Goal: Information Seeking & Learning: Find specific fact

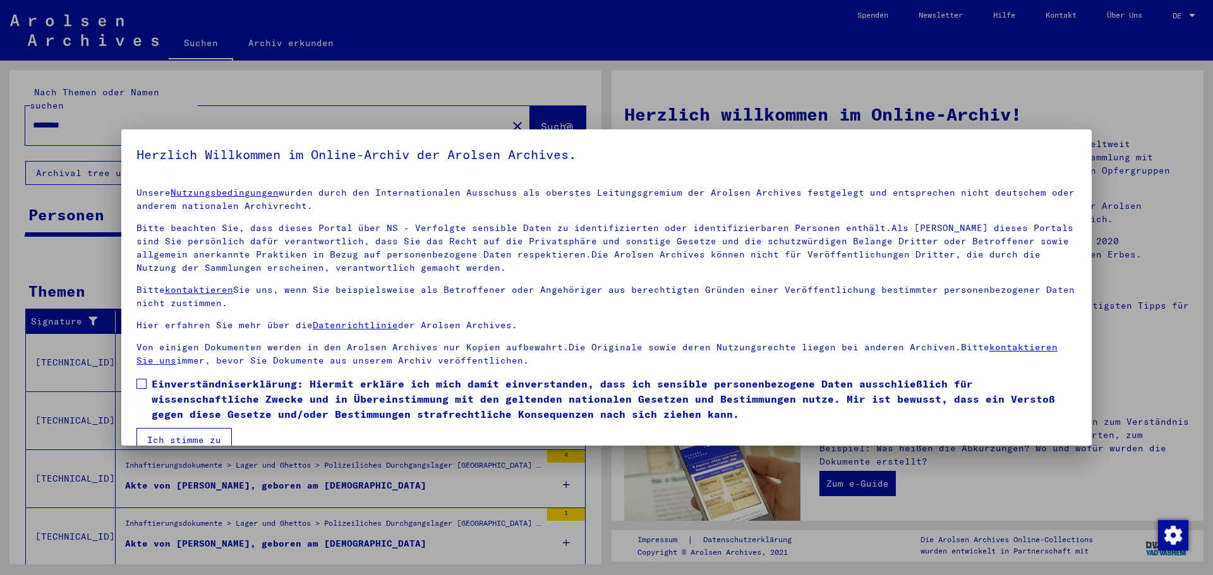
click at [150, 383] on label "Einverständniserklärung: Hiermit erkläre ich mich damit einverstanden, dass ich…" at bounding box center [606, 398] width 940 height 45
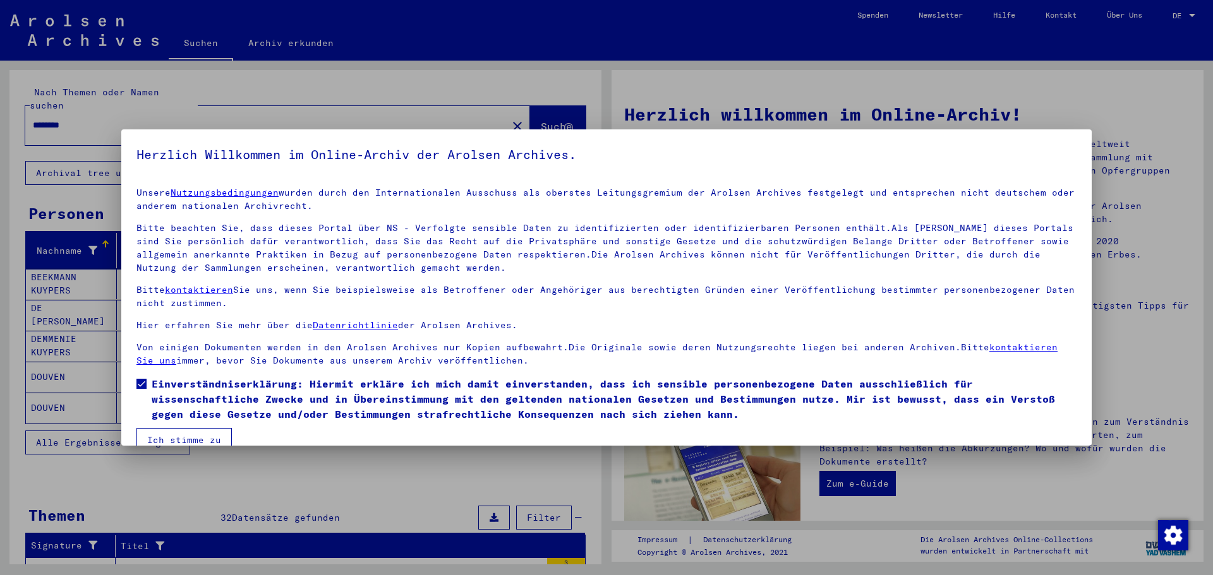
click at [180, 436] on button "Ich stimme zu" at bounding box center [183, 440] width 95 height 24
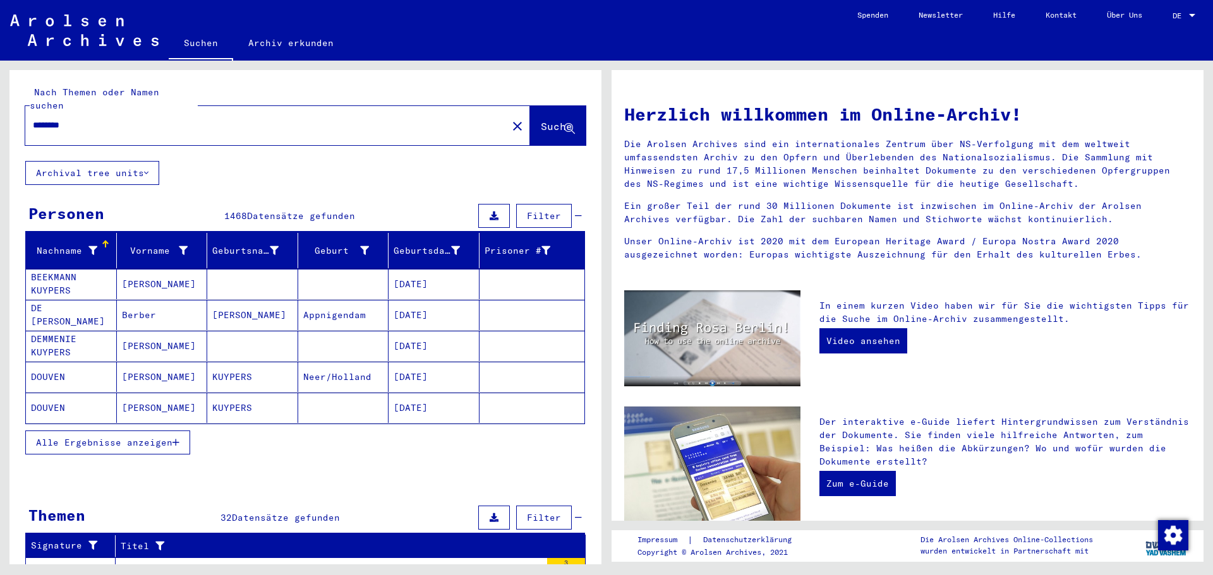
click at [81, 437] on span "Alle Ergebnisse anzeigen" at bounding box center [104, 442] width 136 height 11
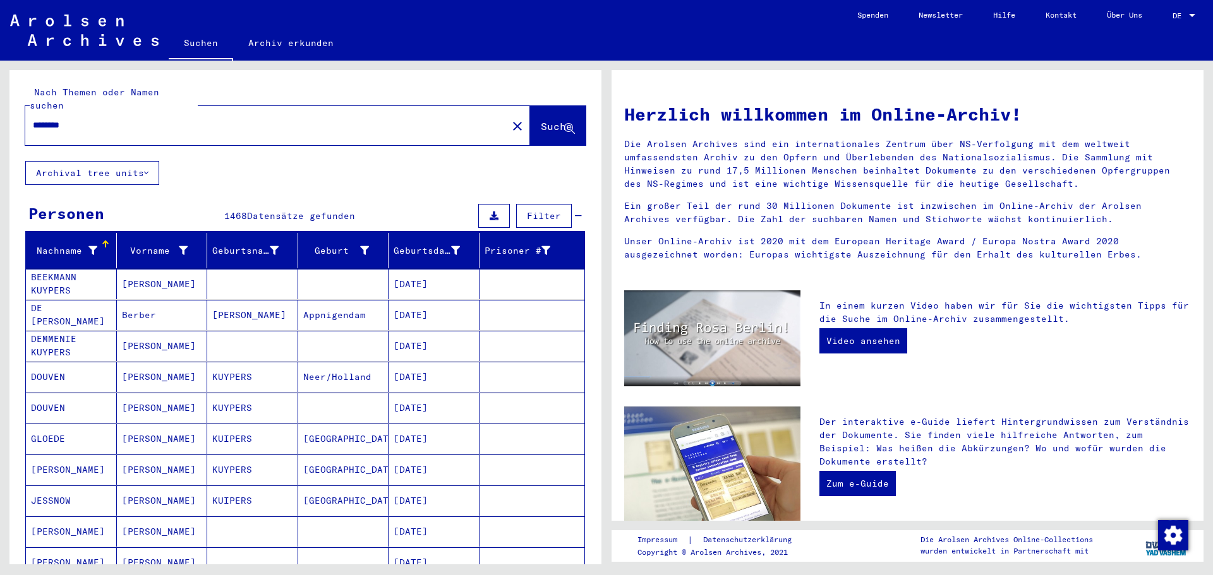
click at [32, 112] on div "********" at bounding box center [258, 125] width 467 height 28
click at [33, 119] on input "********" at bounding box center [262, 125] width 459 height 13
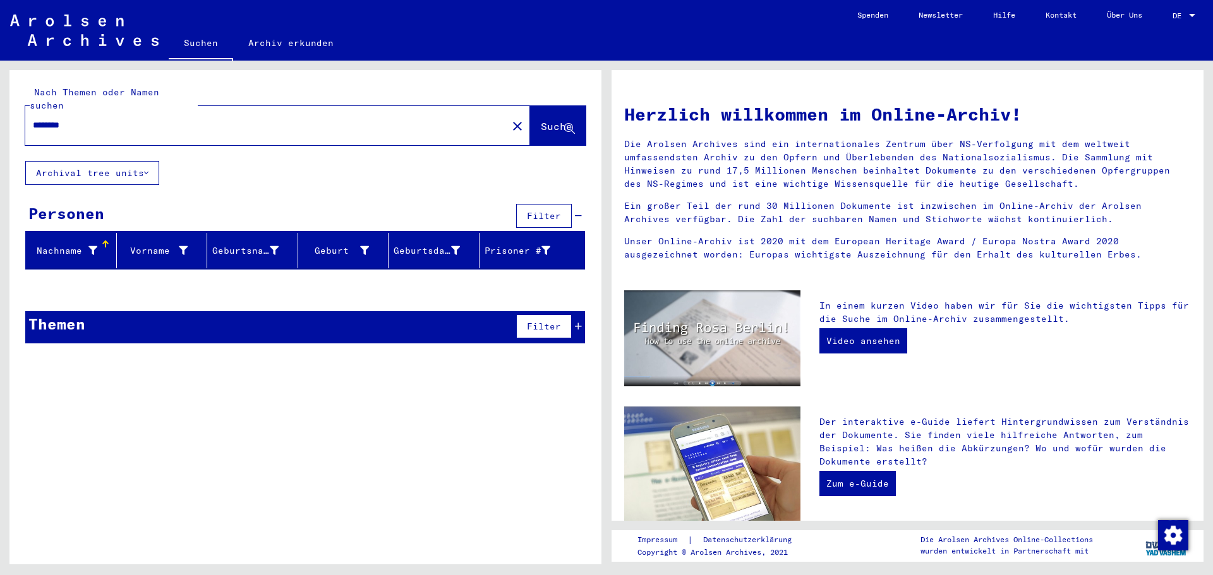
type input "********"
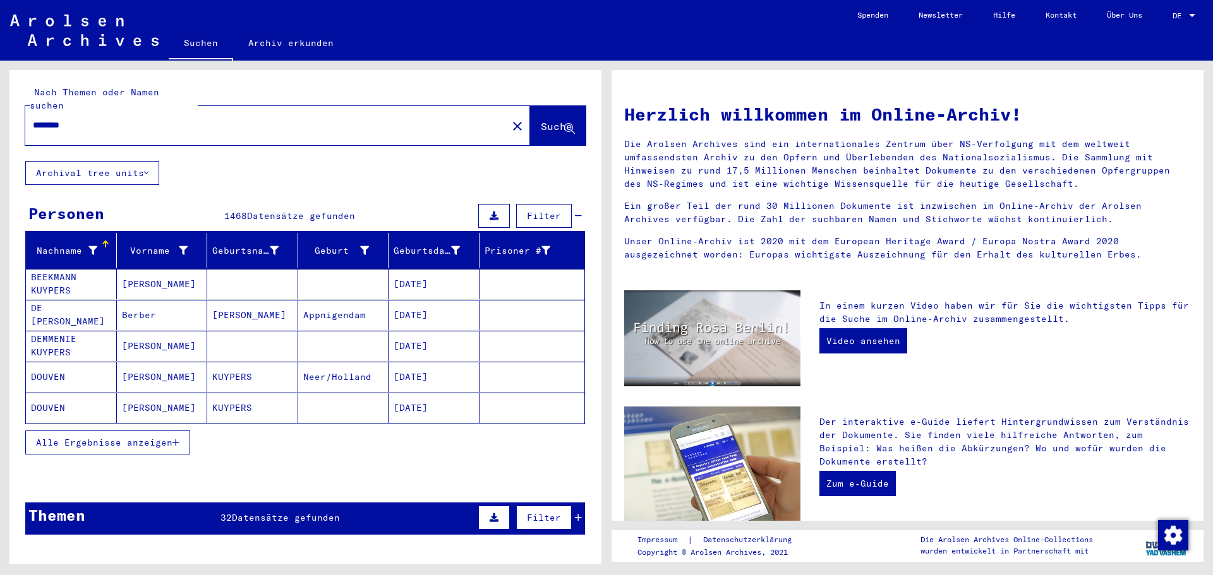
click at [74, 437] on span "Alle Ergebnisse anzeigen" at bounding box center [104, 442] width 136 height 11
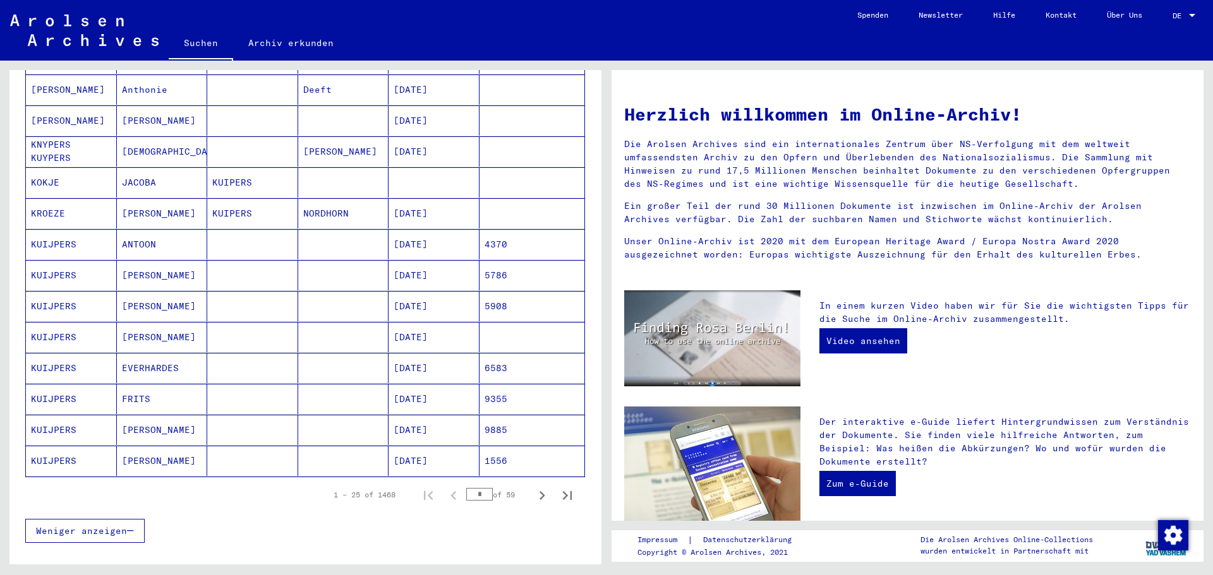
scroll to position [575, 0]
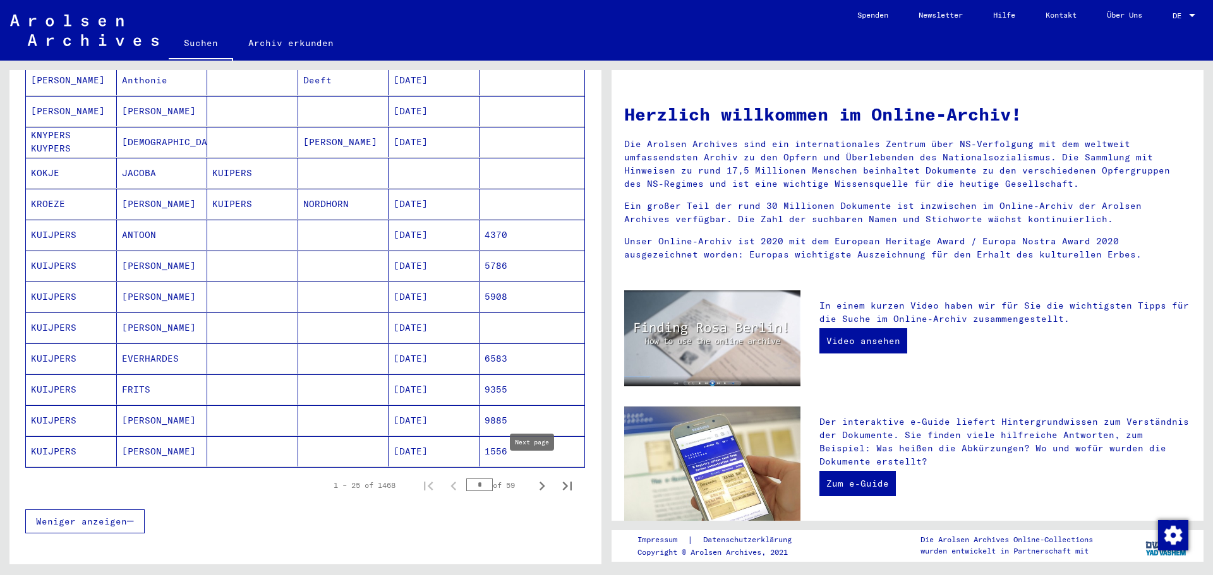
click at [533, 477] on icon "Next page" at bounding box center [542, 486] width 18 height 18
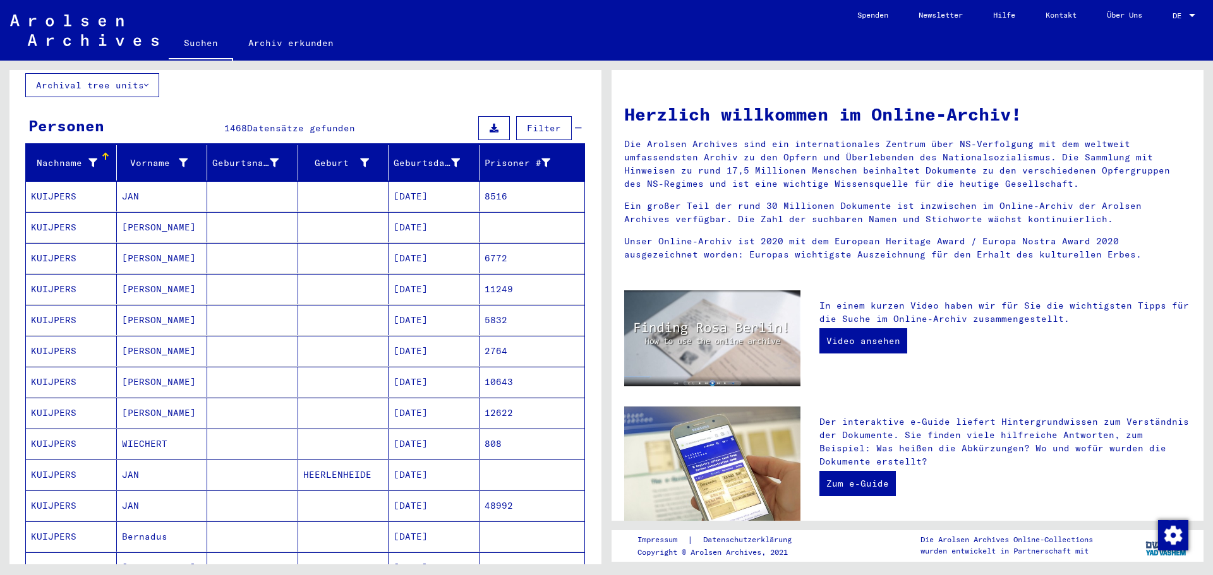
scroll to position [80, 0]
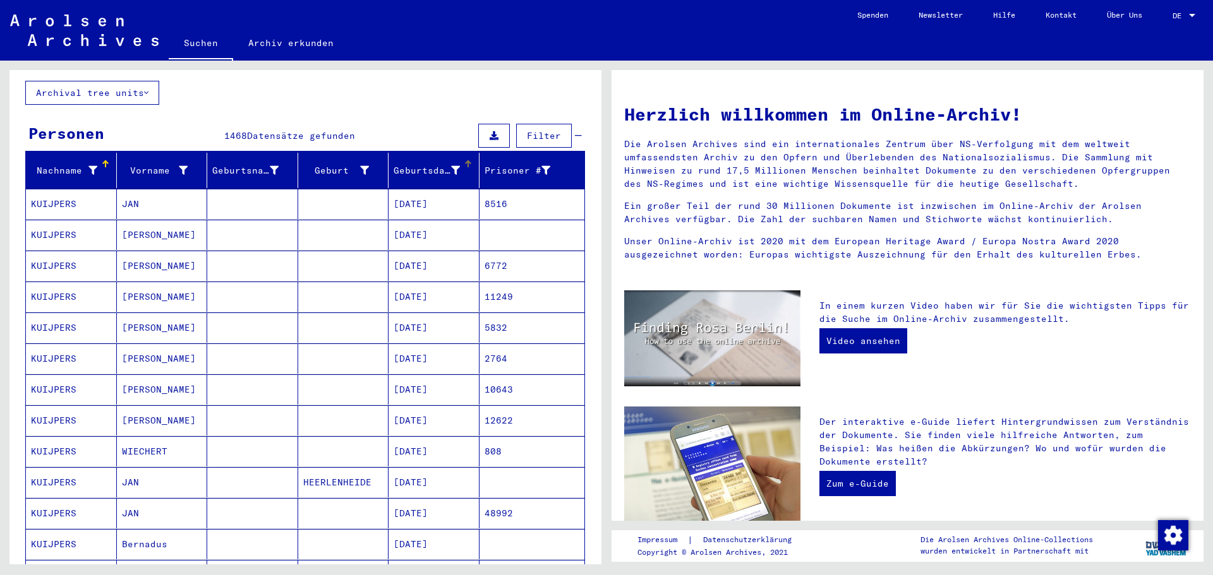
click at [414, 164] on div "Geburtsdatum" at bounding box center [426, 170] width 66 height 13
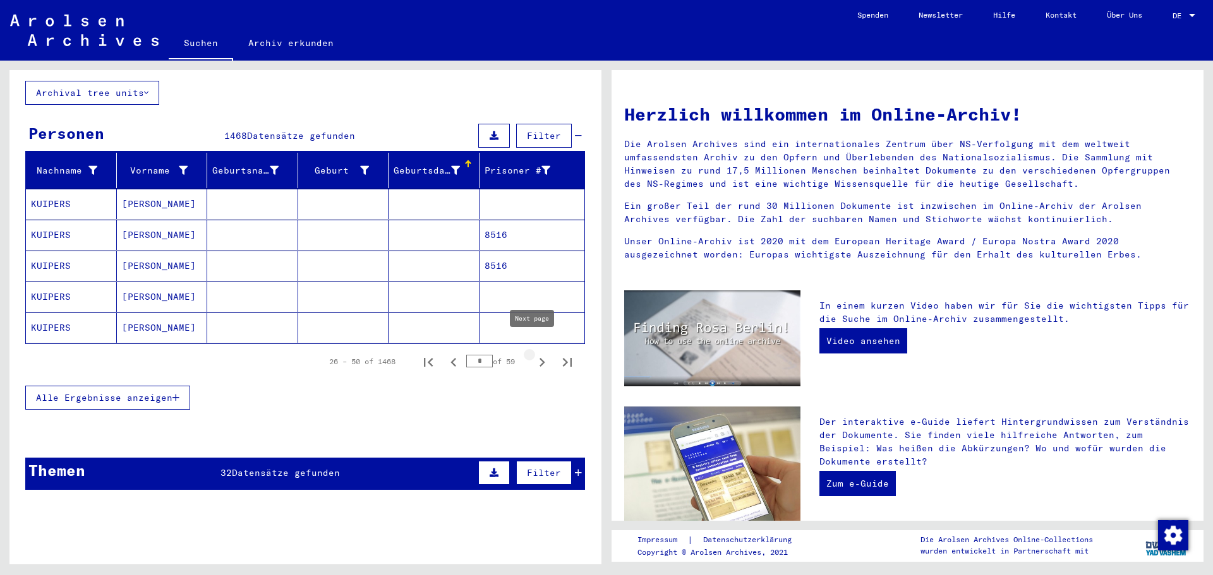
click at [533, 354] on icon "Next page" at bounding box center [542, 363] width 18 height 18
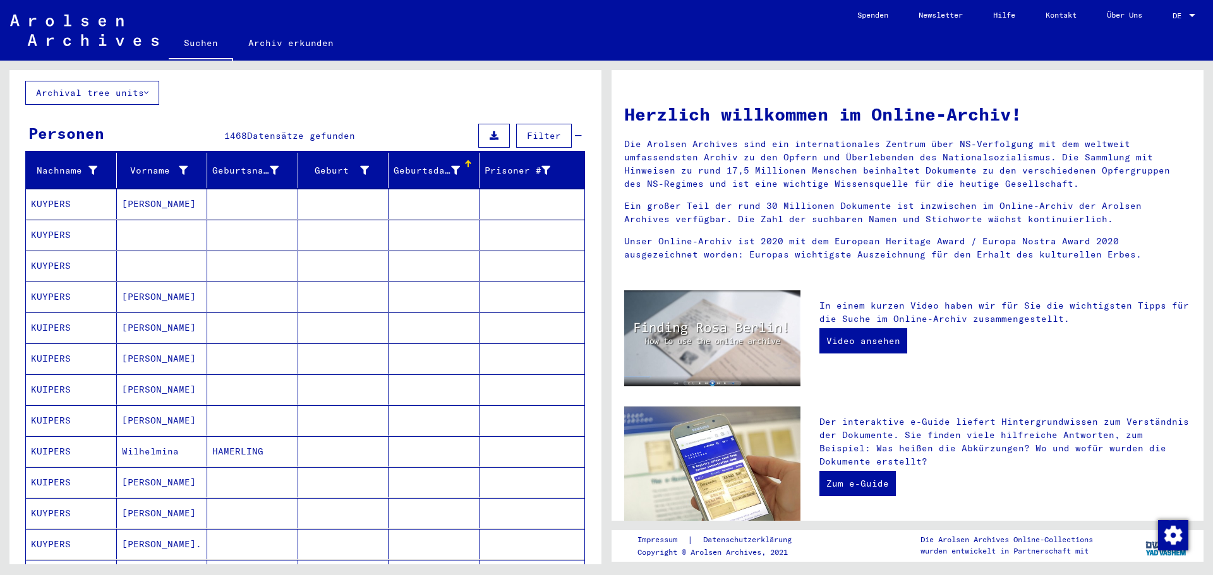
click at [604, 422] on div "Nach Themen oder Namen suchen ******** close Suche Archival tree units Personen…" at bounding box center [303, 313] width 606 height 504
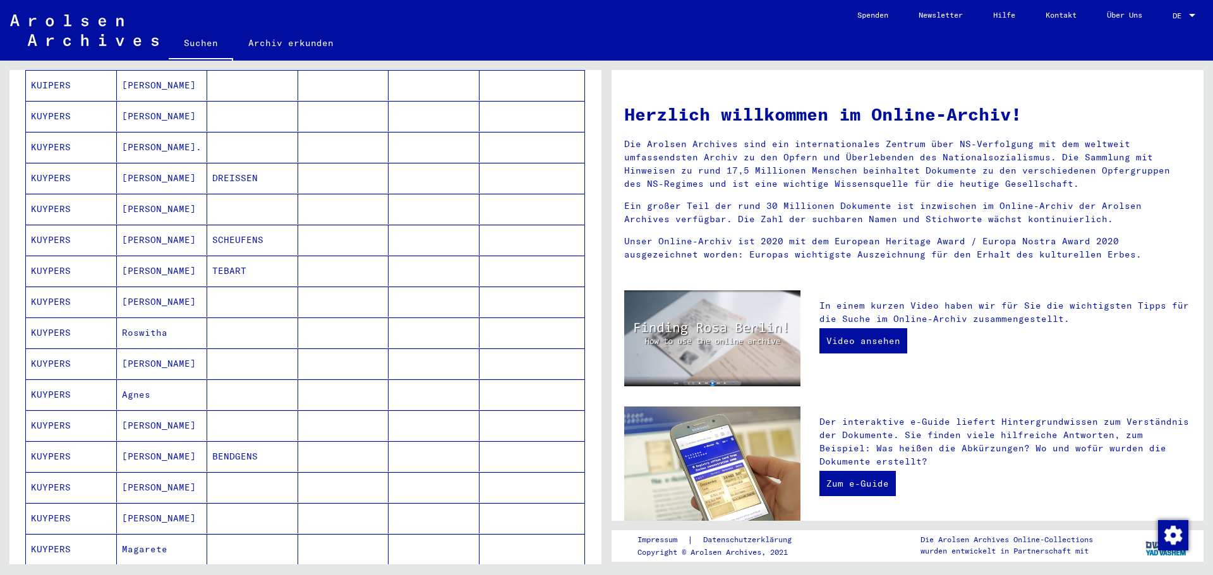
scroll to position [521, 0]
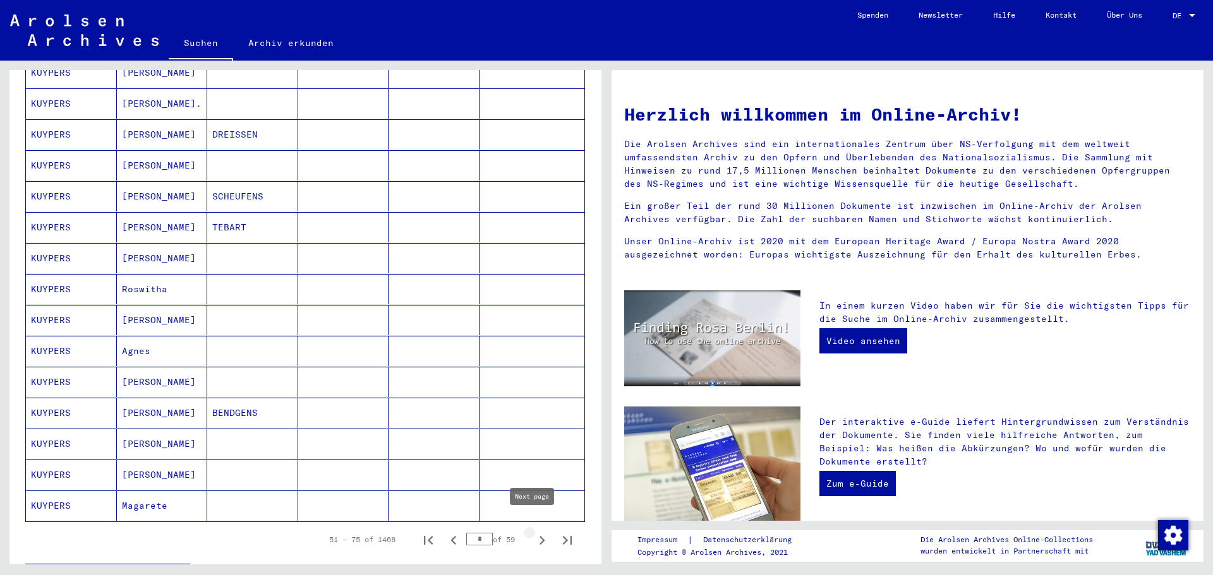
click at [534, 532] on icon "Next page" at bounding box center [542, 541] width 18 height 18
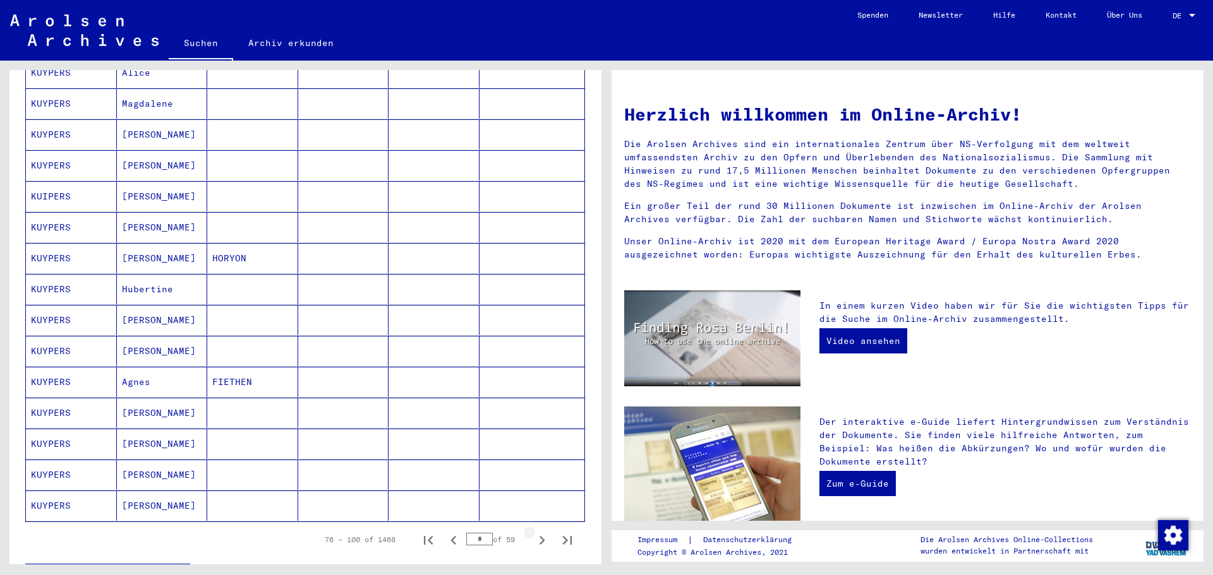
click at [534, 532] on icon "Next page" at bounding box center [542, 541] width 18 height 18
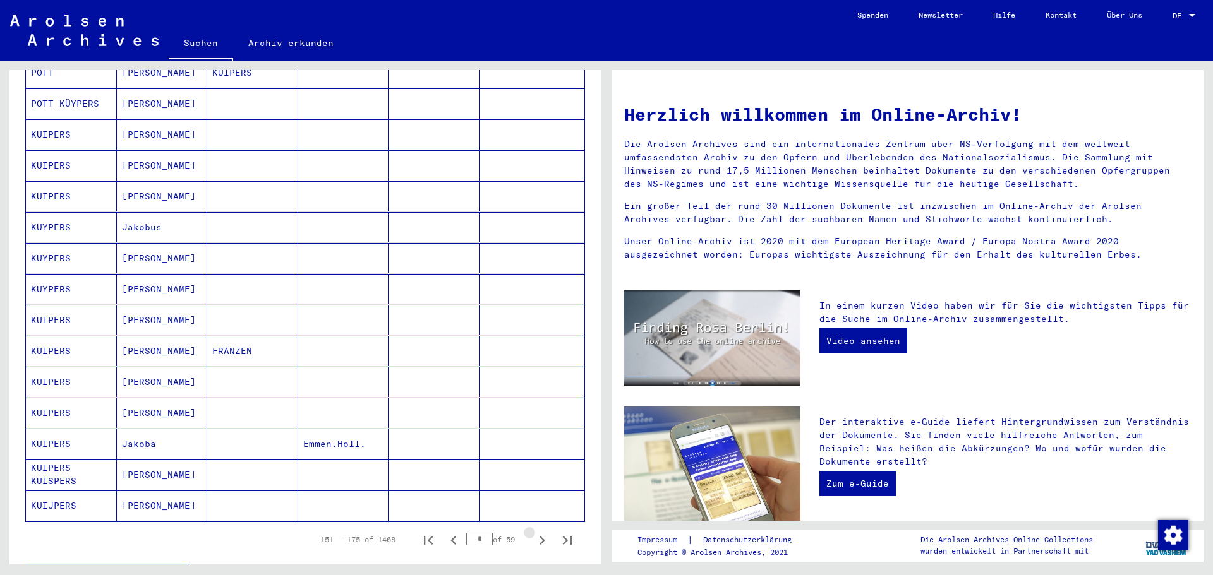
click at [534, 532] on icon "Next page" at bounding box center [542, 541] width 18 height 18
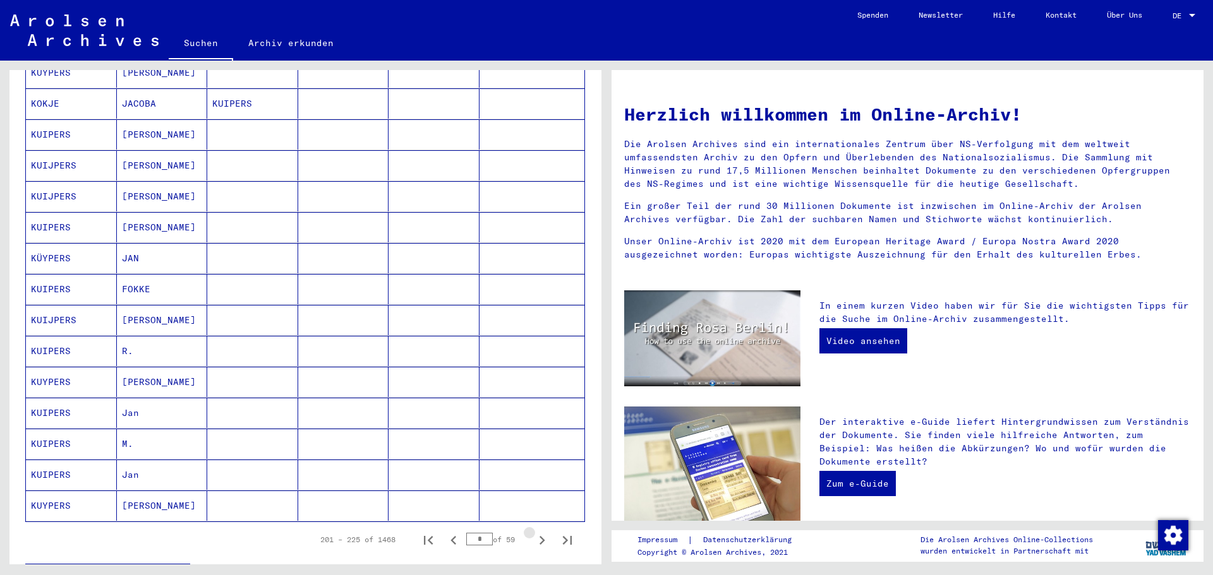
click at [534, 532] on icon "Next page" at bounding box center [542, 541] width 18 height 18
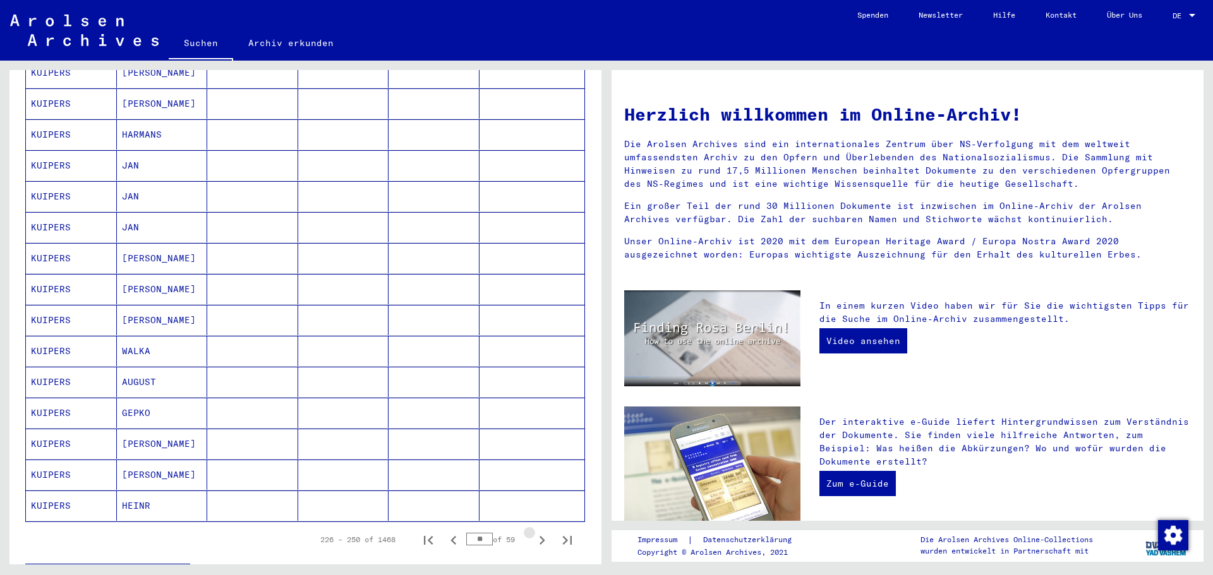
click at [534, 532] on icon "Next page" at bounding box center [542, 541] width 18 height 18
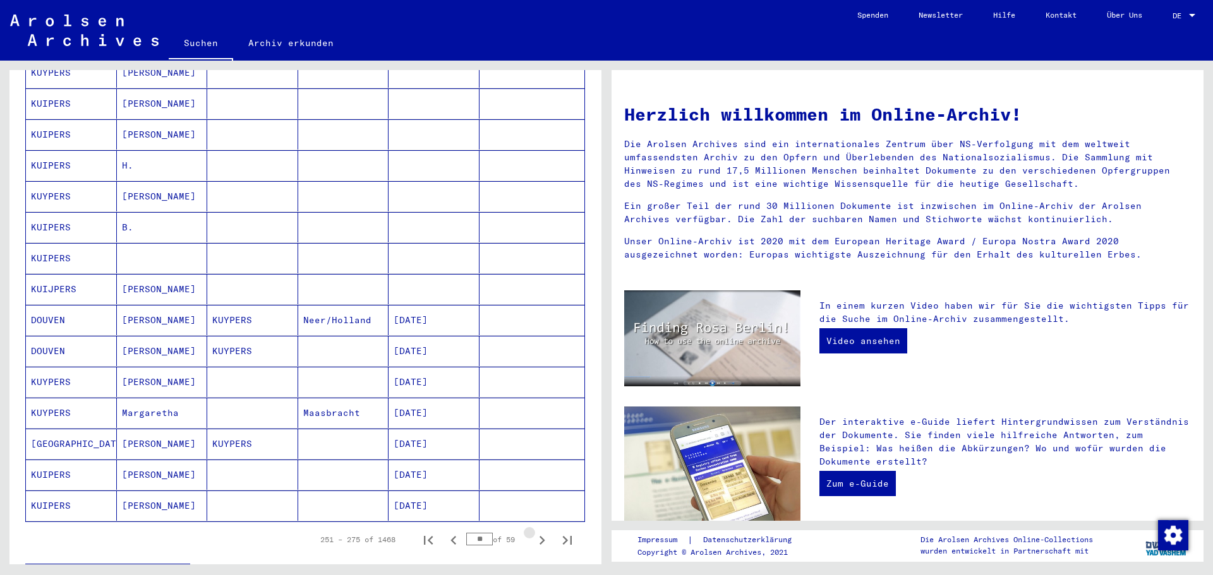
click at [534, 532] on icon "Next page" at bounding box center [542, 541] width 18 height 18
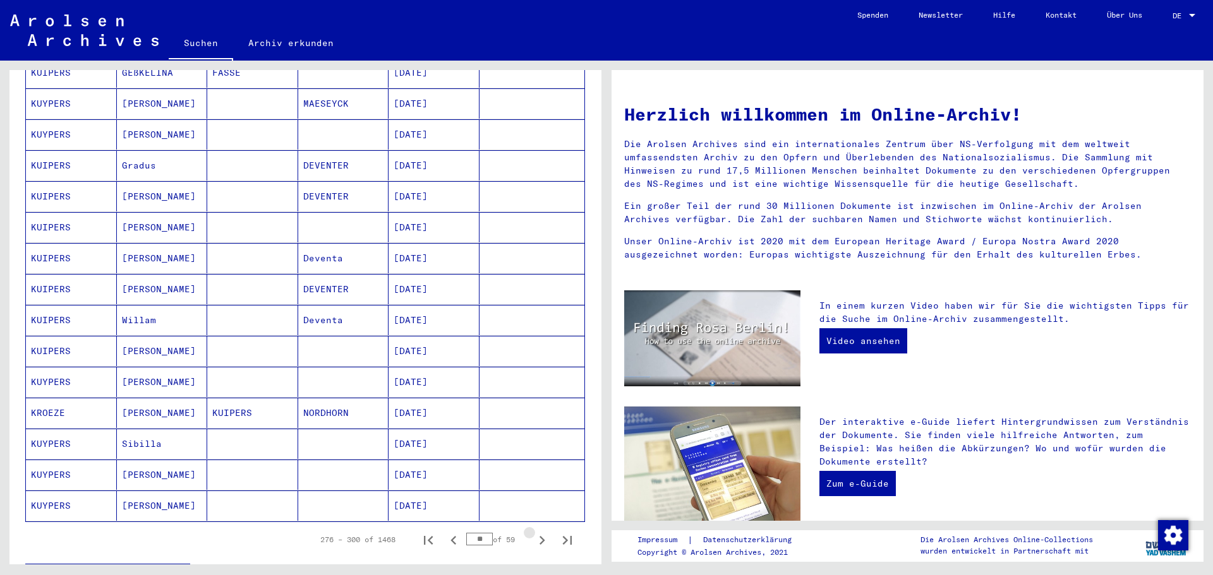
click at [534, 532] on icon "Next page" at bounding box center [542, 541] width 18 height 18
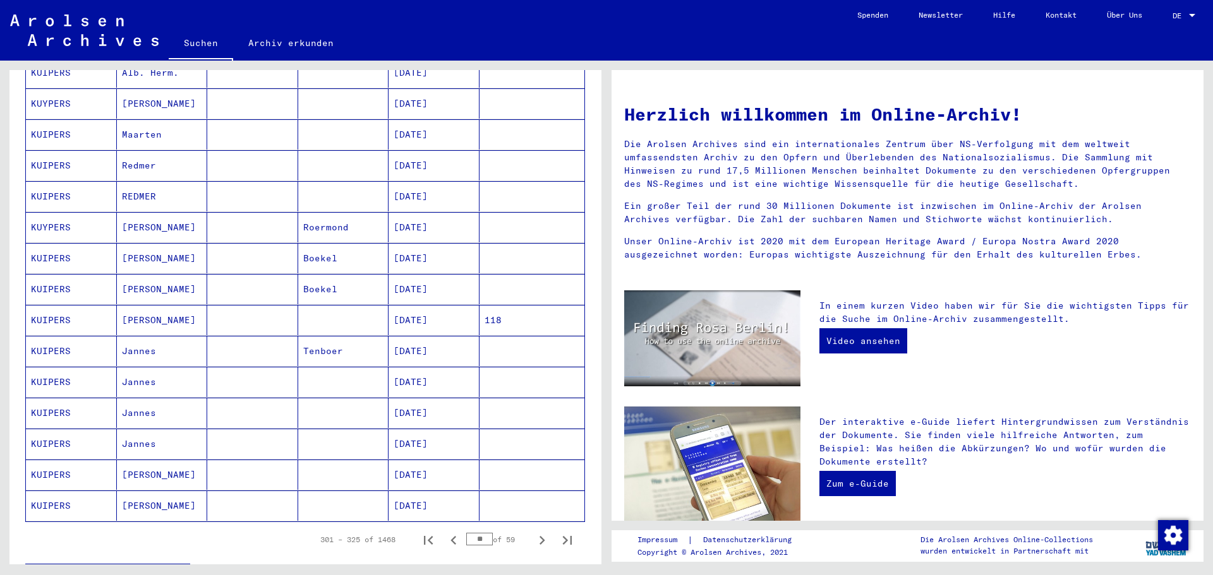
click at [534, 532] on icon "Next page" at bounding box center [542, 541] width 18 height 18
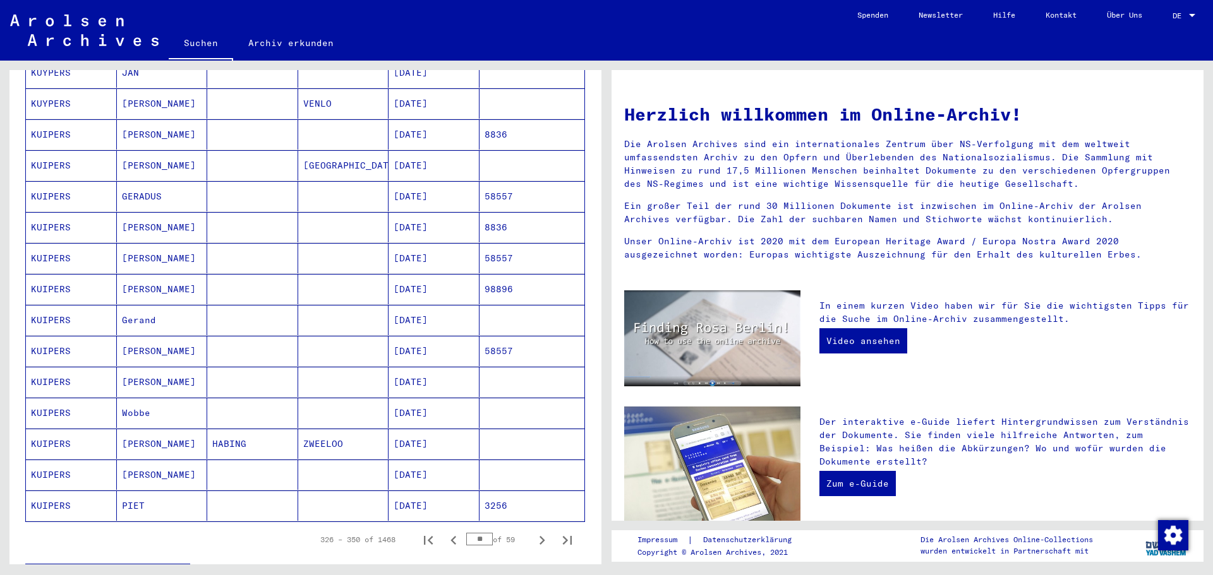
click at [534, 532] on icon "Next page" at bounding box center [542, 541] width 18 height 18
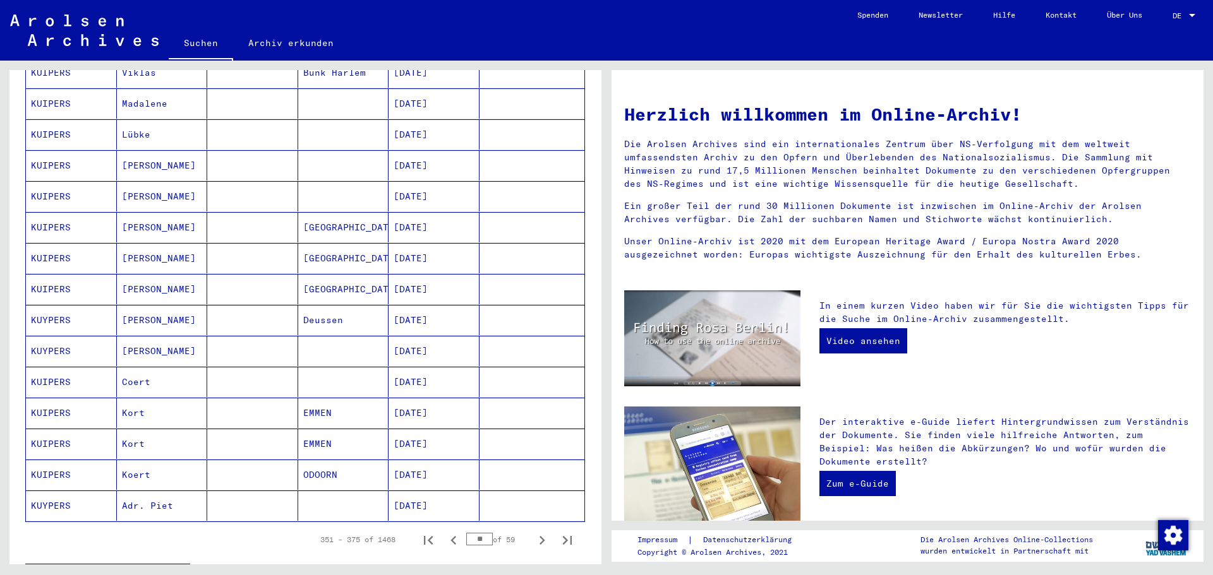
click at [534, 532] on icon "Next page" at bounding box center [542, 541] width 18 height 18
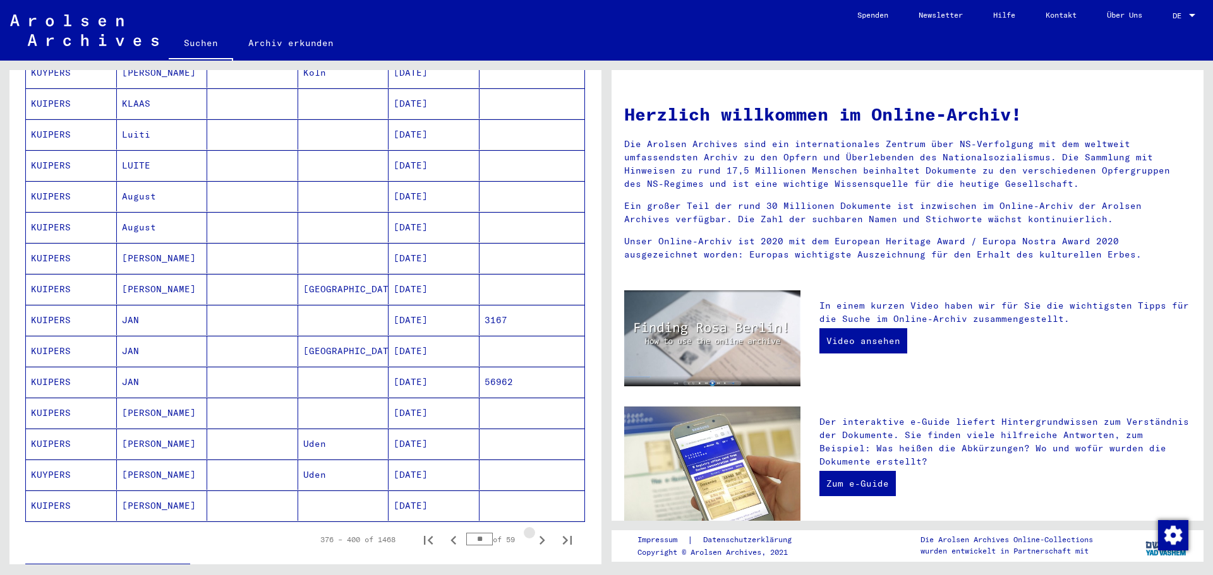
click at [534, 532] on icon "Next page" at bounding box center [542, 541] width 18 height 18
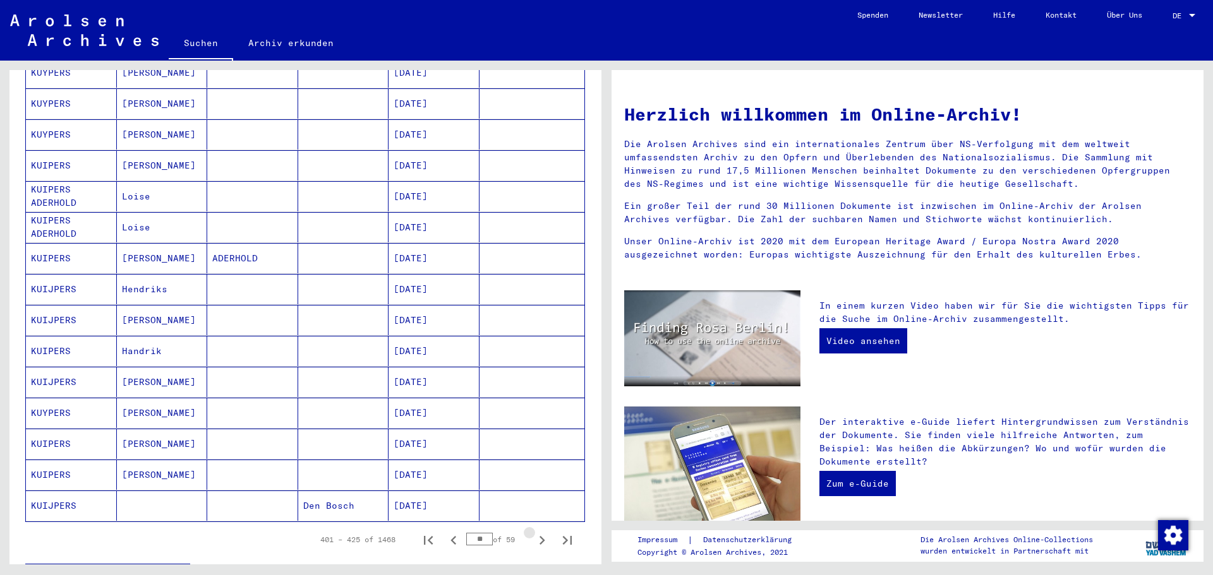
click at [534, 532] on icon "Next page" at bounding box center [542, 541] width 18 height 18
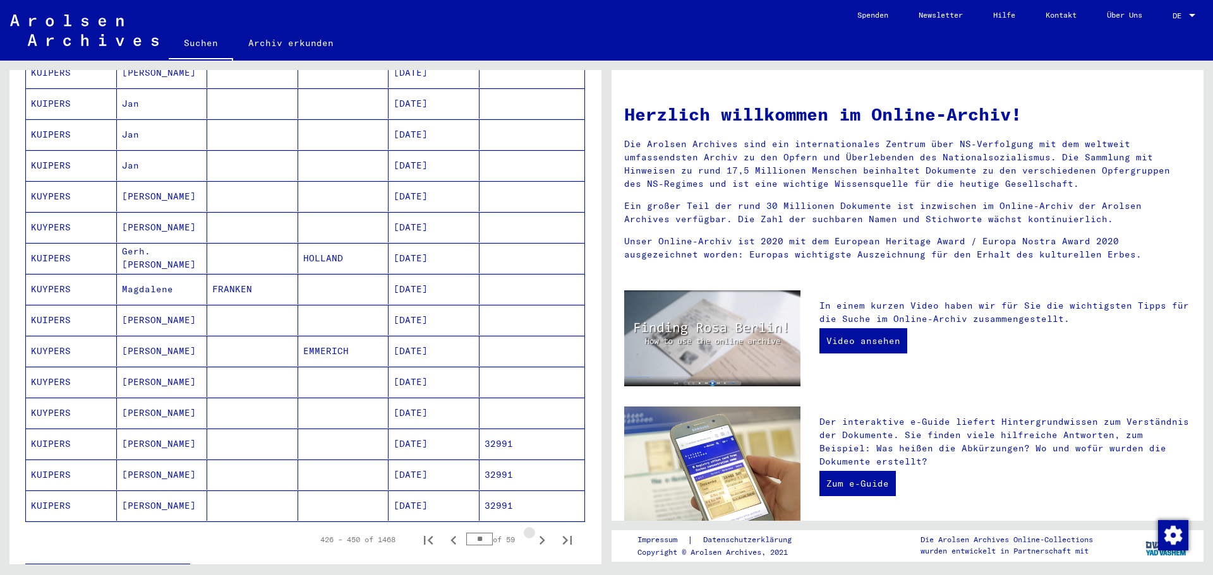
click at [534, 532] on icon "Next page" at bounding box center [542, 541] width 18 height 18
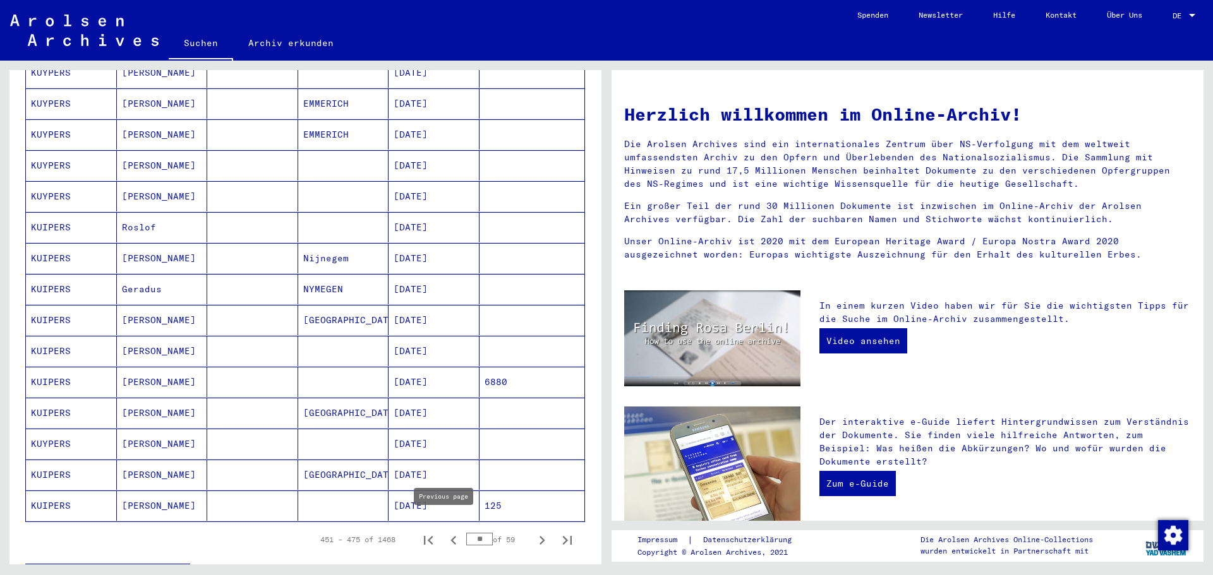
click at [445, 532] on icon "Previous page" at bounding box center [454, 541] width 18 height 18
type input "**"
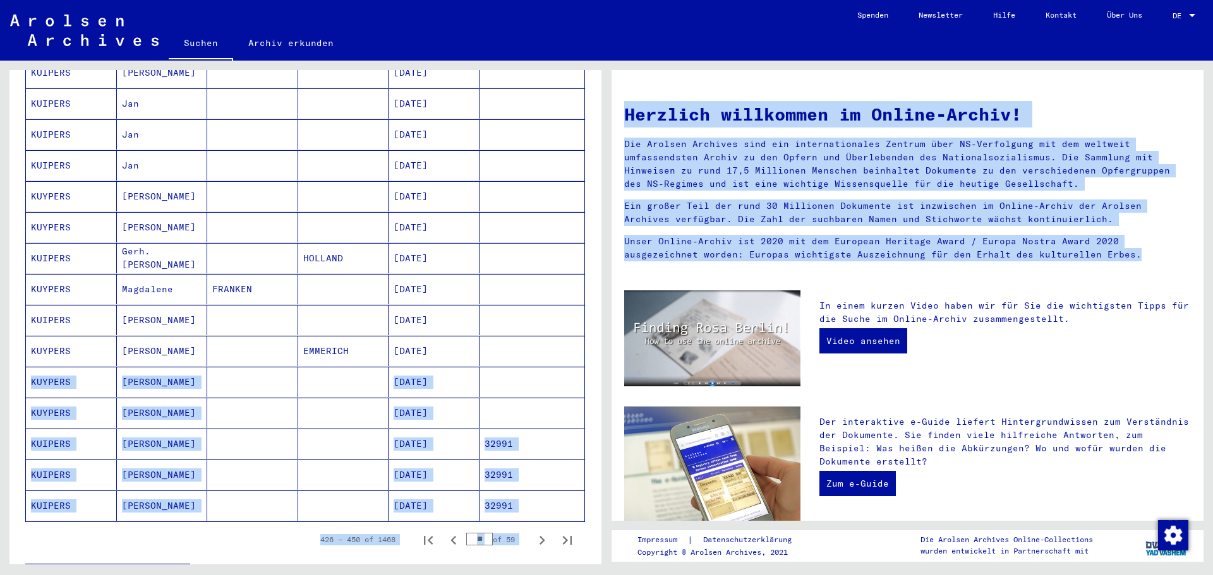
drag, startPoint x: 604, startPoint y: 350, endPoint x: 608, endPoint y: 321, distance: 29.9
click at [608, 61] on div "Nach Themen oder Namen suchen ******** close Suche Archival tree units Personen…" at bounding box center [606, 61] width 1213 height 0
click at [585, 323] on div "Nachname Vorname Geburtsname Geburt‏ Geburtsdatum Prisoner # KUIJPERS [PERSON_N…" at bounding box center [305, 158] width 592 height 892
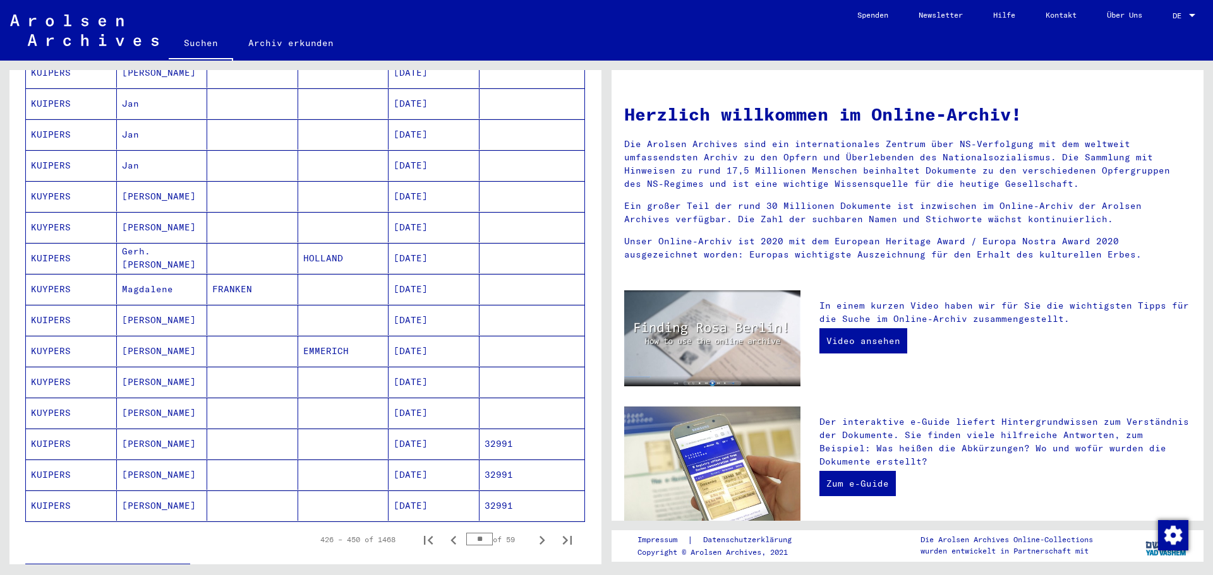
click at [331, 184] on mat-cell at bounding box center [343, 196] width 91 height 30
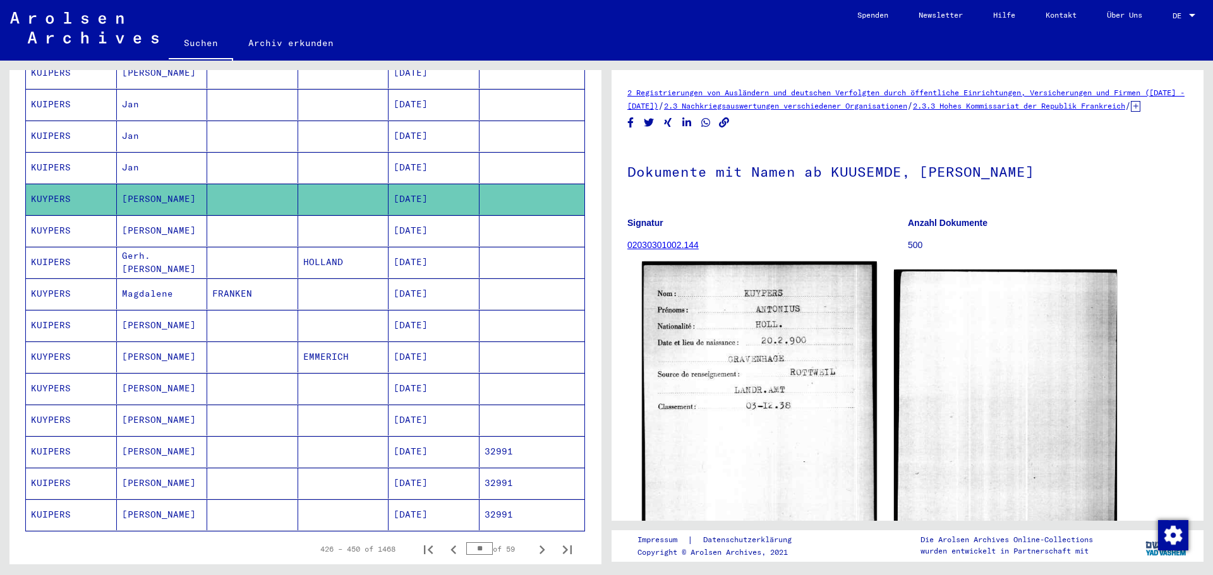
click at [746, 390] on img at bounding box center [759, 426] width 234 height 330
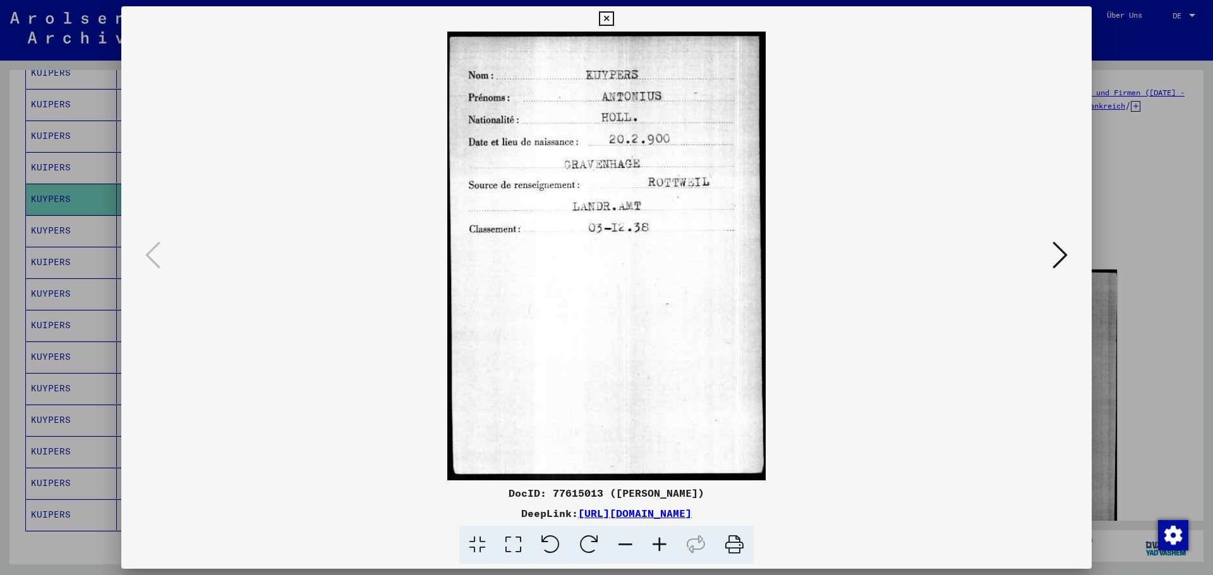
click at [1135, 177] on div at bounding box center [606, 287] width 1213 height 575
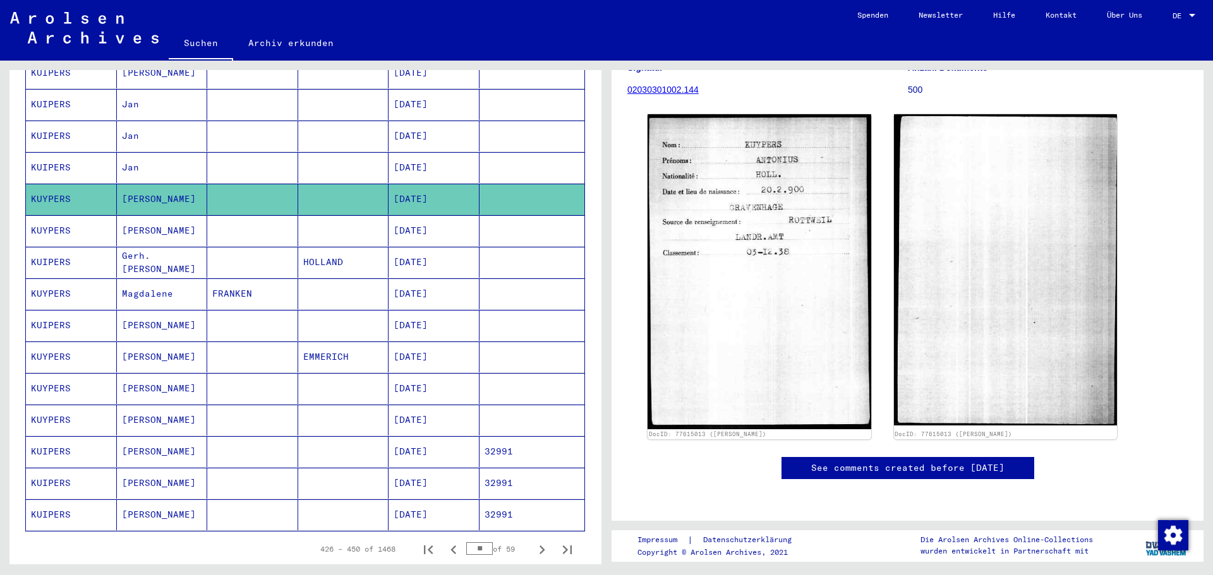
scroll to position [213, 0]
click at [202, 215] on mat-cell "[PERSON_NAME]" at bounding box center [162, 230] width 91 height 31
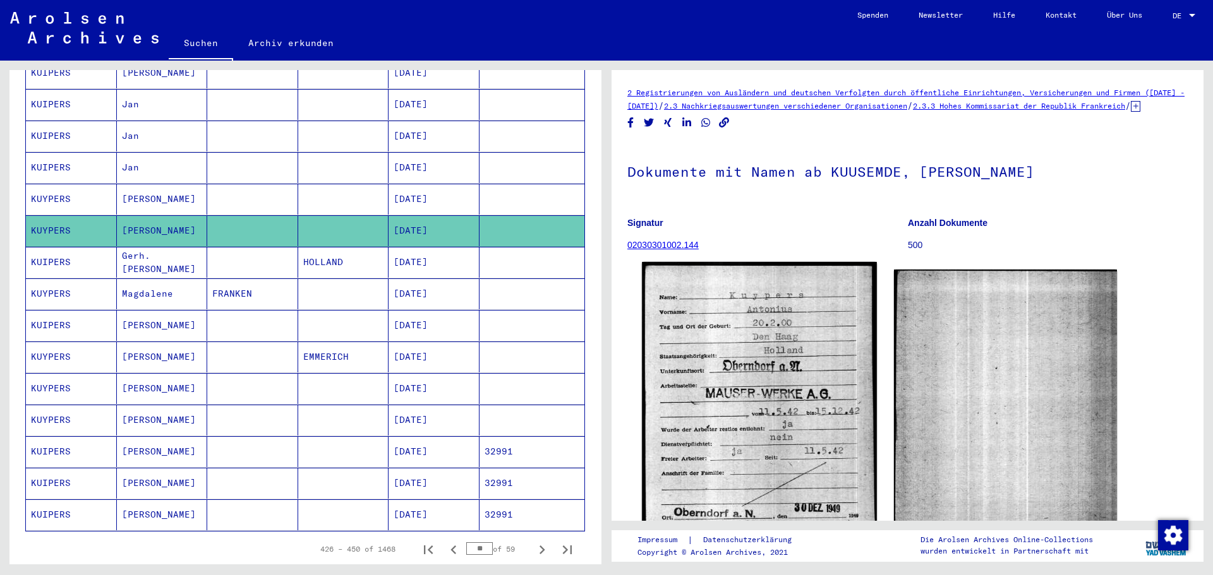
click at [719, 391] on img at bounding box center [759, 414] width 234 height 304
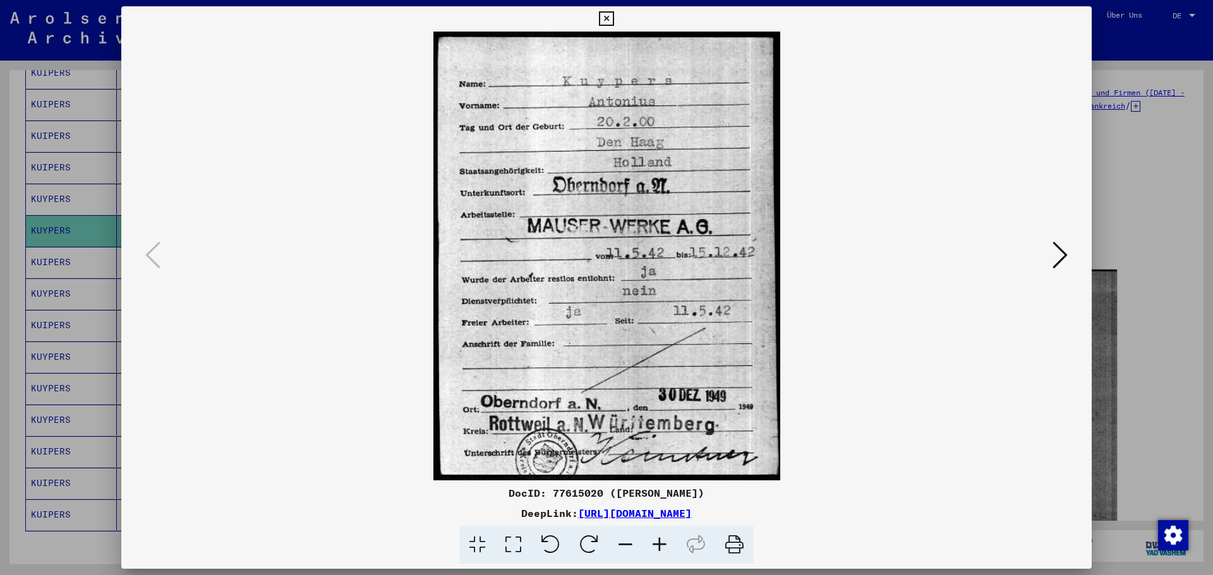
click at [564, 250] on img at bounding box center [606, 256] width 884 height 449
click at [1053, 257] on icon at bounding box center [1059, 255] width 15 height 30
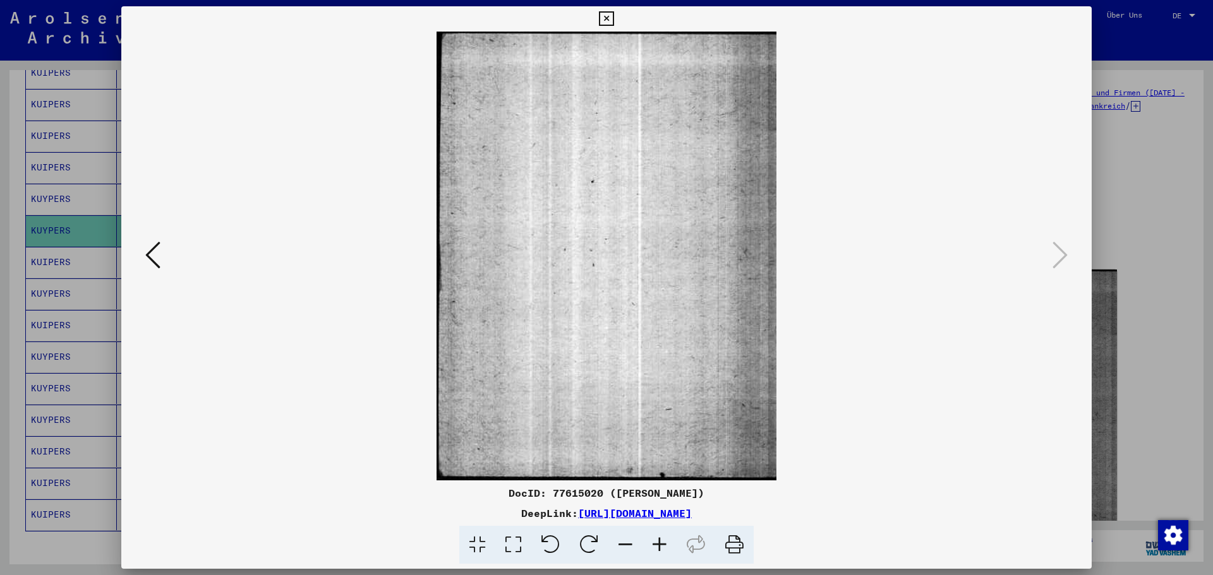
click at [1165, 228] on div at bounding box center [606, 287] width 1213 height 575
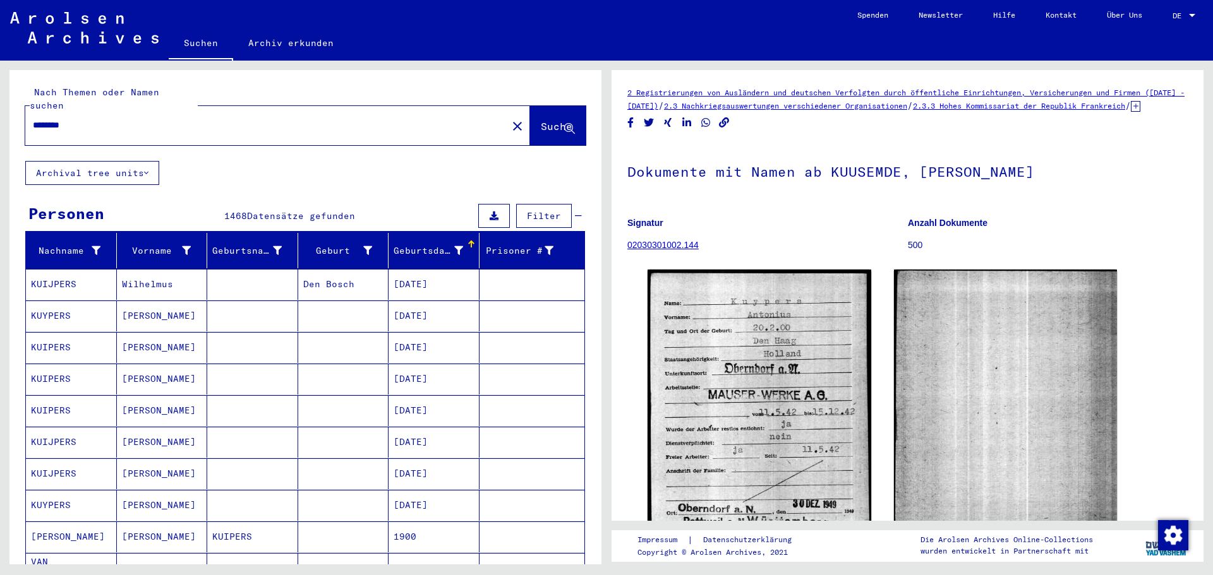
click at [34, 119] on input "********" at bounding box center [266, 125] width 467 height 13
type input "**********"
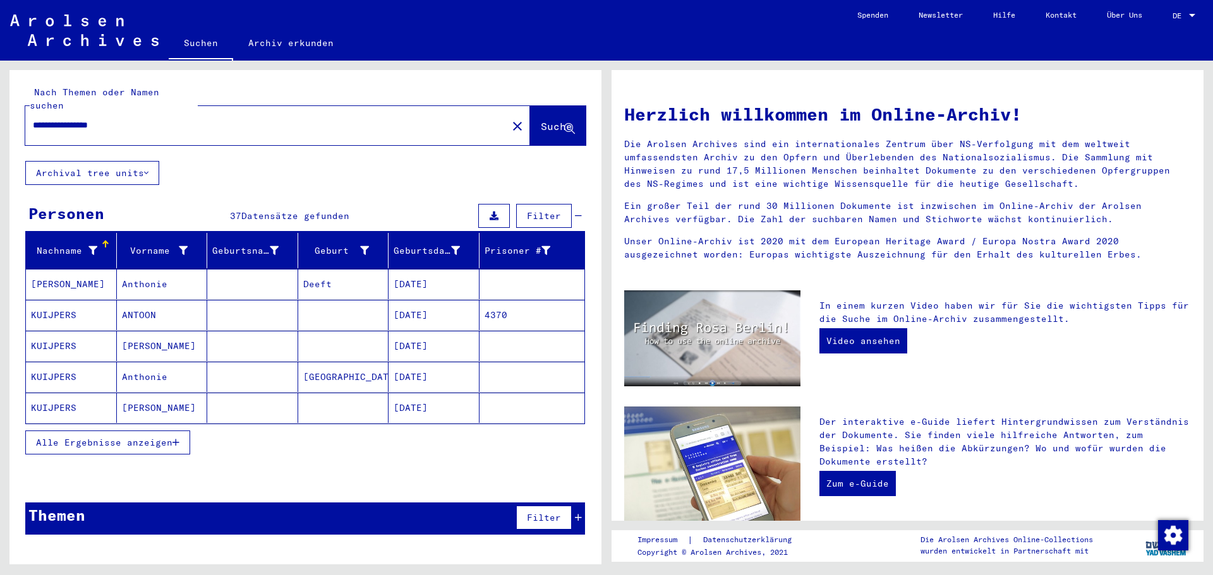
click at [78, 431] on button "Alle Ergebnisse anzeigen" at bounding box center [107, 443] width 165 height 24
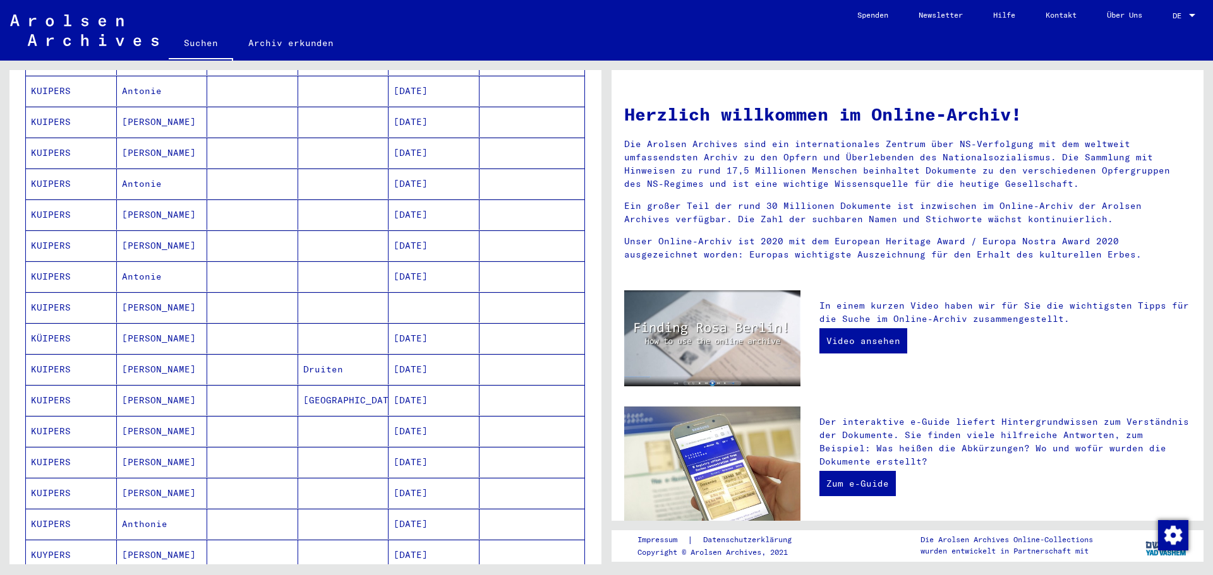
scroll to position [625, 0]
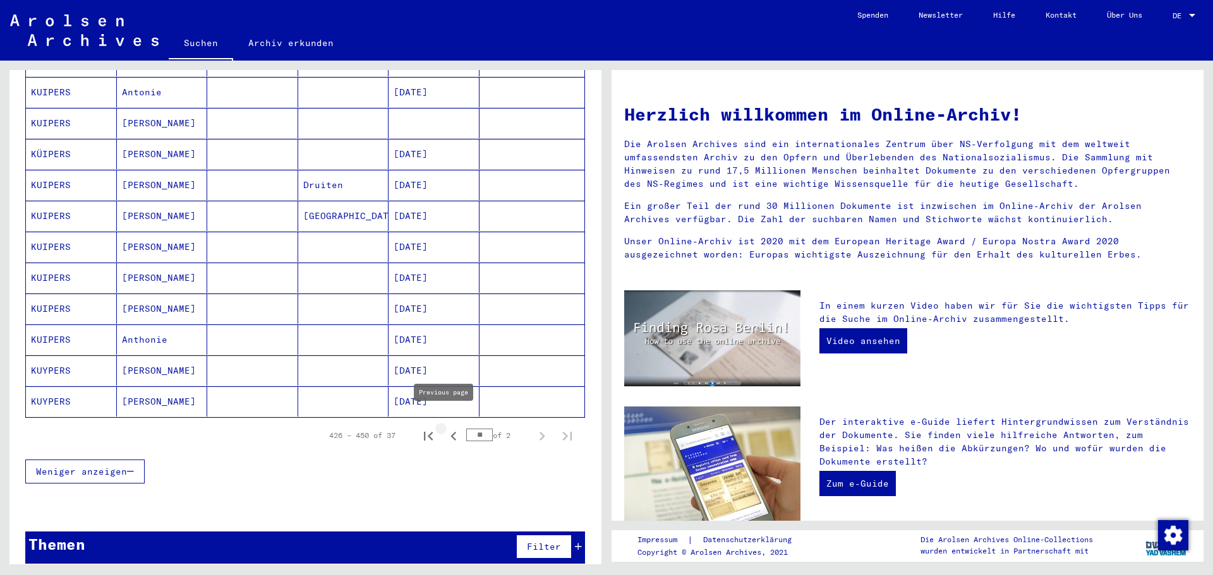
click at [445, 429] on icon "Previous page" at bounding box center [454, 437] width 18 height 18
type input "**"
